Goal: Task Accomplishment & Management: Manage account settings

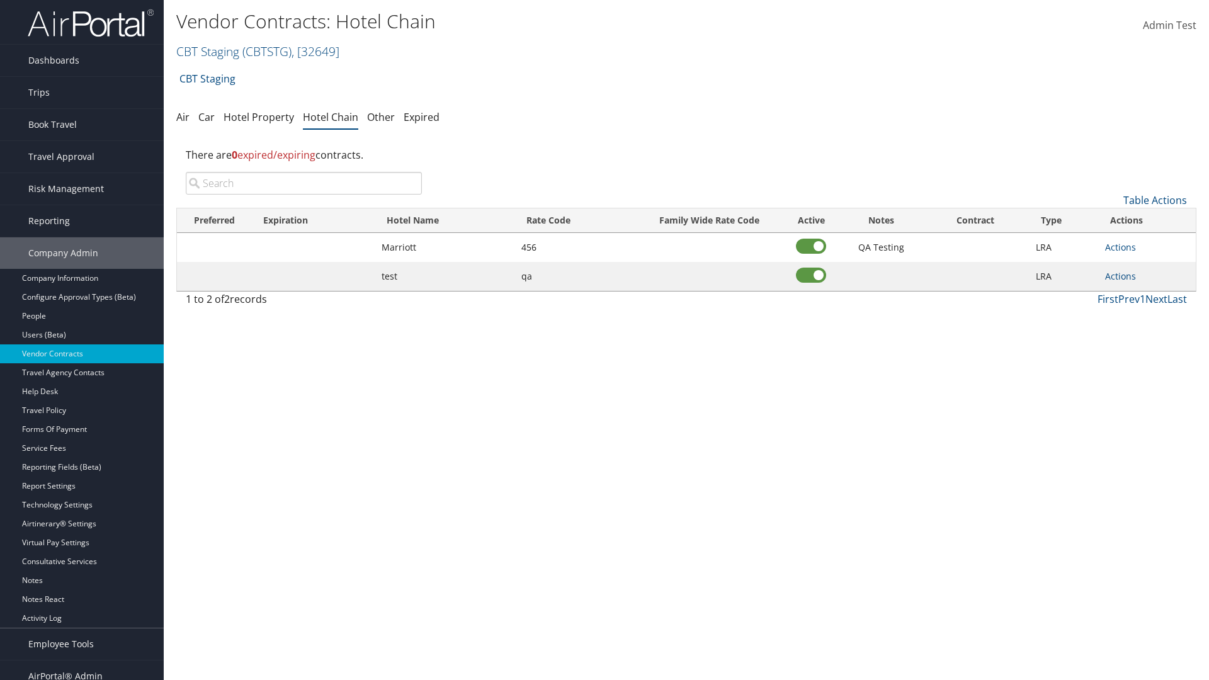
click at [304, 183] on input "search" at bounding box center [304, 183] width 236 height 23
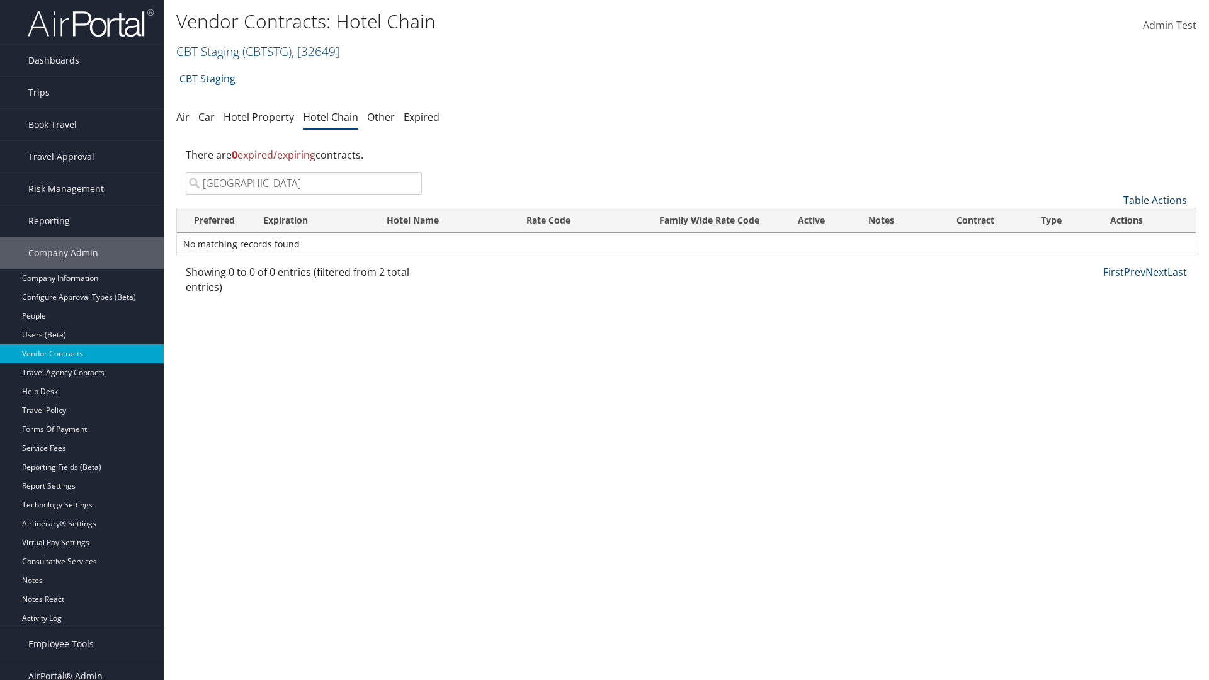
type input "[GEOGRAPHIC_DATA]"
click at [1155, 200] on link "Table Actions" at bounding box center [1155, 200] width 64 height 14
click at [1113, 220] on link "Add New Contract" at bounding box center [1113, 219] width 166 height 21
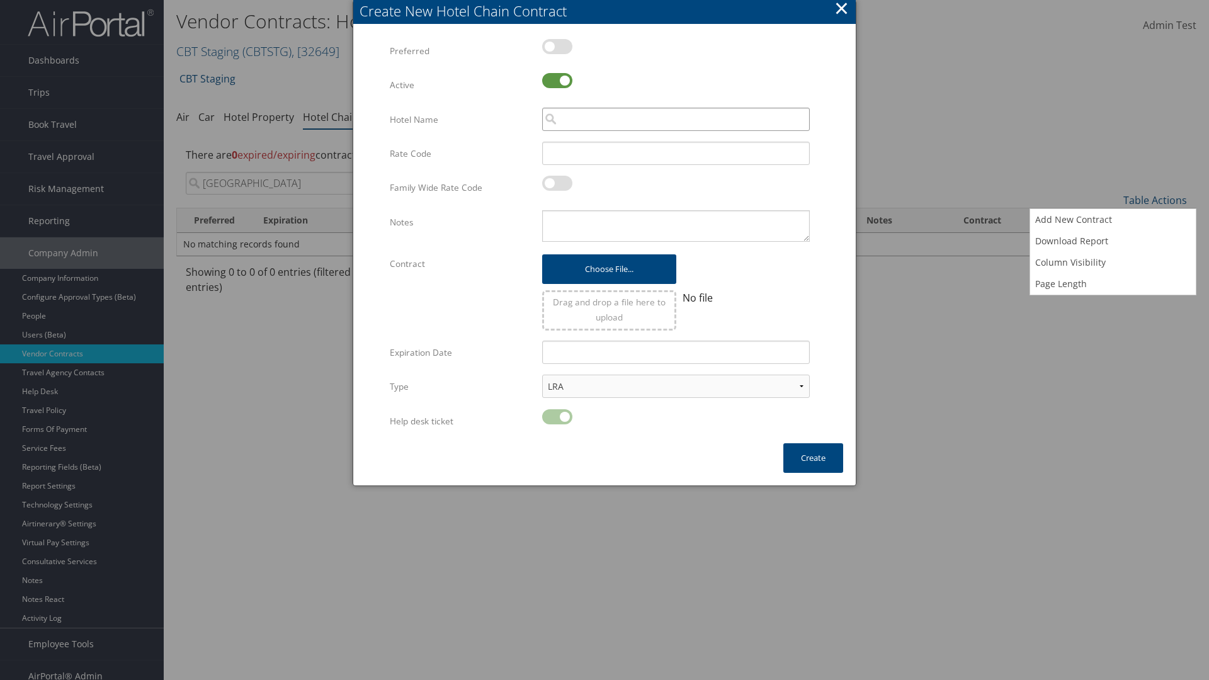
click at [676, 119] on input "search" at bounding box center [676, 119] width 268 height 23
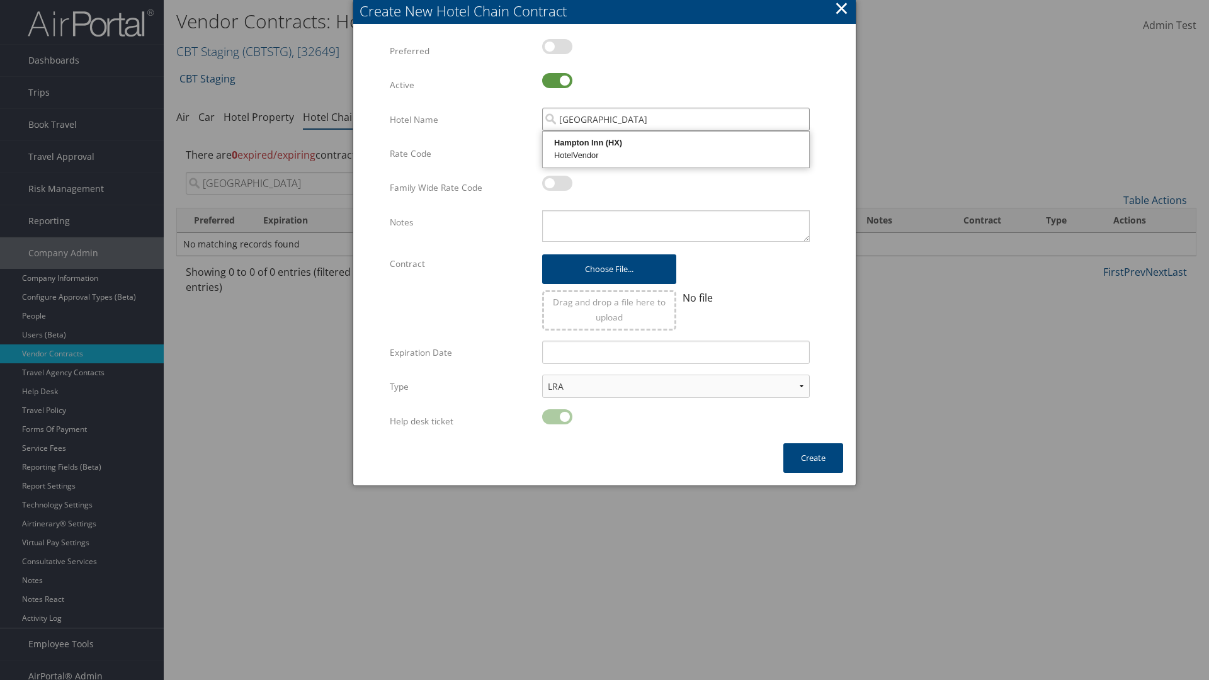
type input "[GEOGRAPHIC_DATA]"
type input "456"
click at [813, 458] on button "Create" at bounding box center [813, 458] width 60 height 30
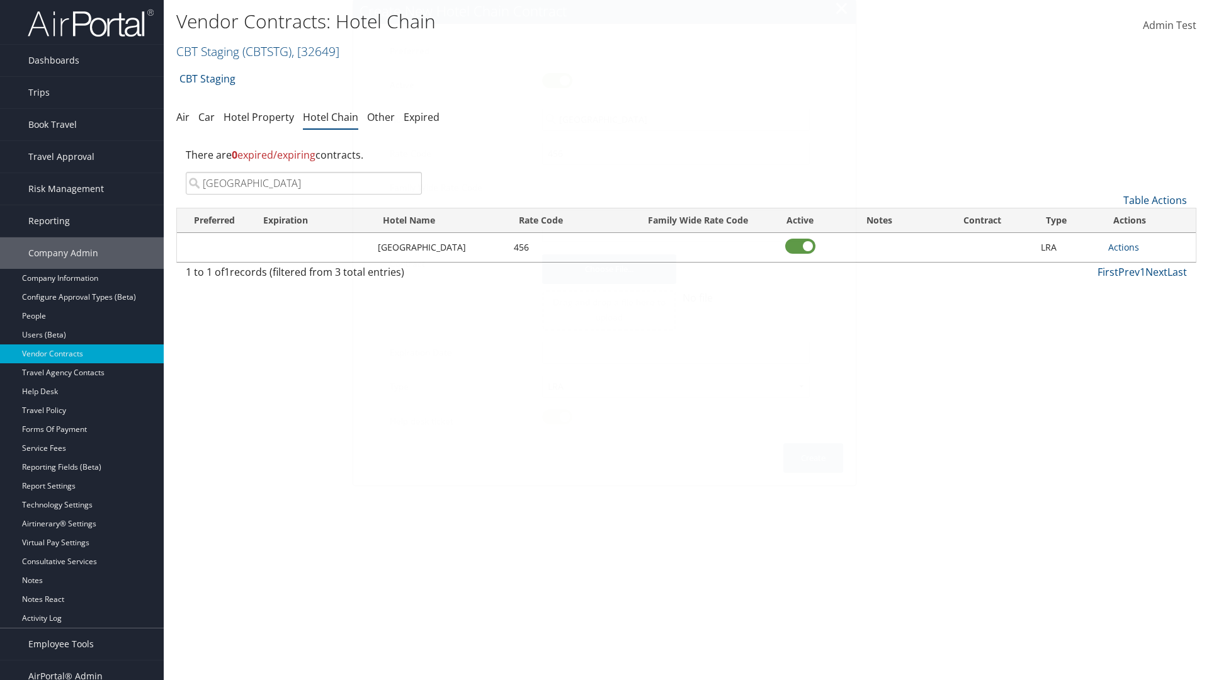
click at [304, 172] on input "[GEOGRAPHIC_DATA]" at bounding box center [304, 183] width 236 height 23
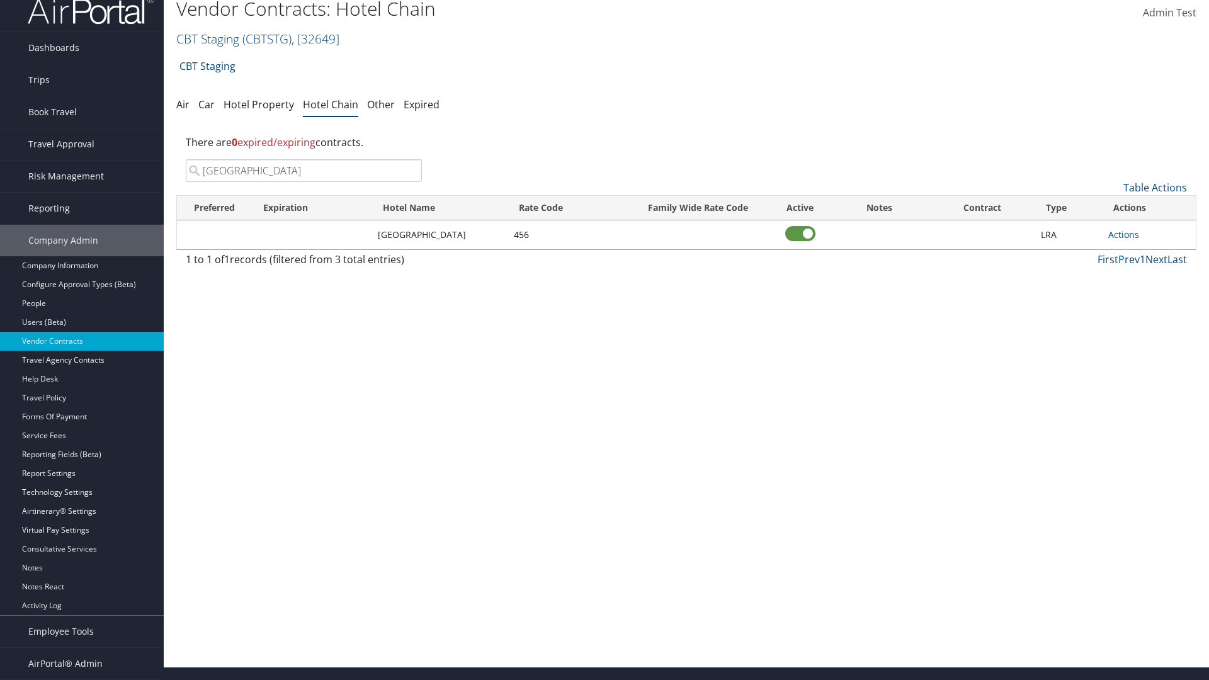
click at [1123, 234] on link "Actions" at bounding box center [1123, 235] width 31 height 12
click at [1127, 275] on link "Delete" at bounding box center [1127, 274] width 37 height 21
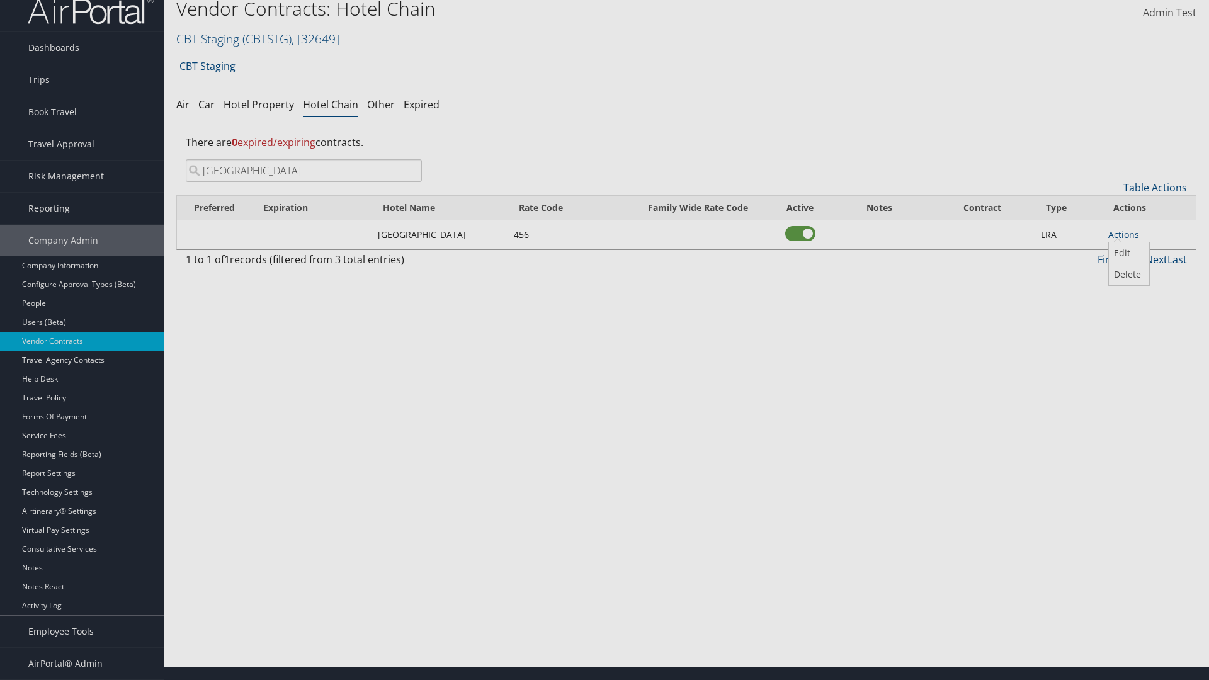
click at [0, 0] on button "Delete" at bounding box center [0, 0] width 0 height 0
